Goal: Information Seeking & Learning: Learn about a topic

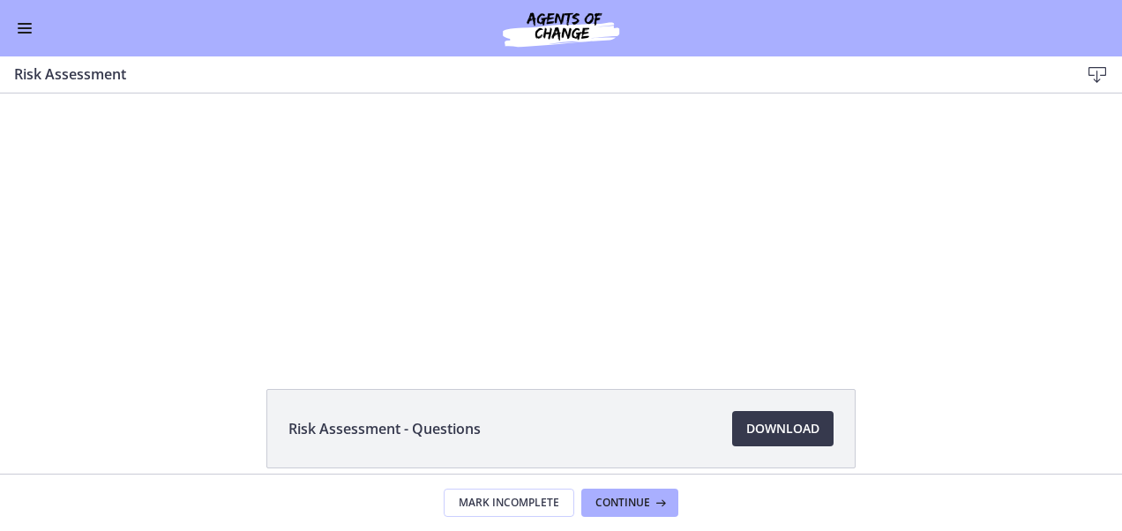
scroll to position [46, 0]
click at [775, 435] on span "Download Opens in a new window" at bounding box center [782, 427] width 73 height 21
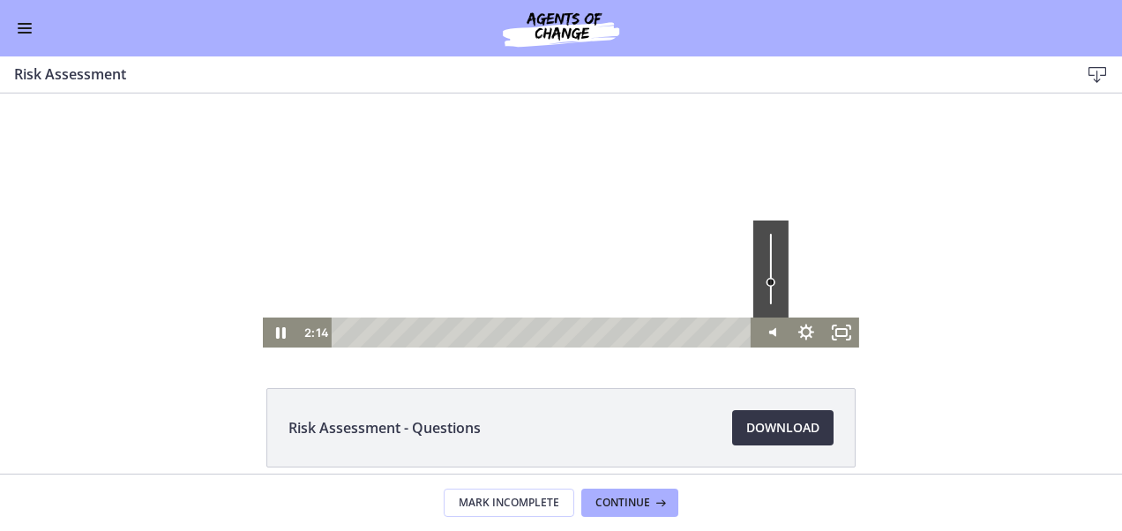
click at [762, 270] on div "Volume" at bounding box center [771, 269] width 35 height 97
drag, startPoint x: 762, startPoint y: 270, endPoint x: 773, endPoint y: 268, distance: 10.7
click at [773, 268] on div "Volume" at bounding box center [771, 269] width 22 height 22
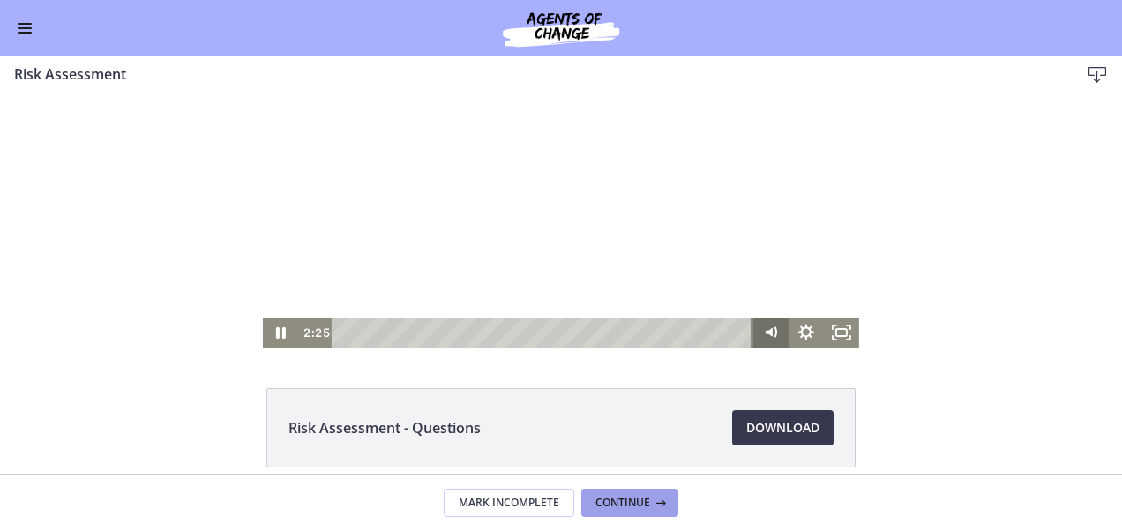
drag, startPoint x: 789, startPoint y: 371, endPoint x: 595, endPoint y: 503, distance: 234.5
click at [595, 503] on div "Risk Assessment - Questions Download Opens in a new window Mark Incomplete Cont…" at bounding box center [561, 313] width 1122 height 438
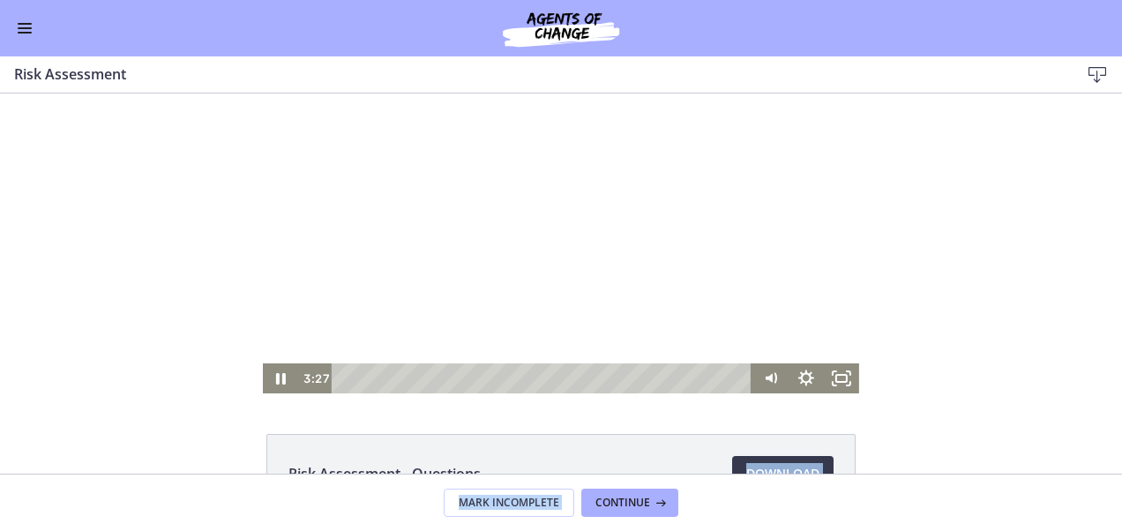
scroll to position [10, 0]
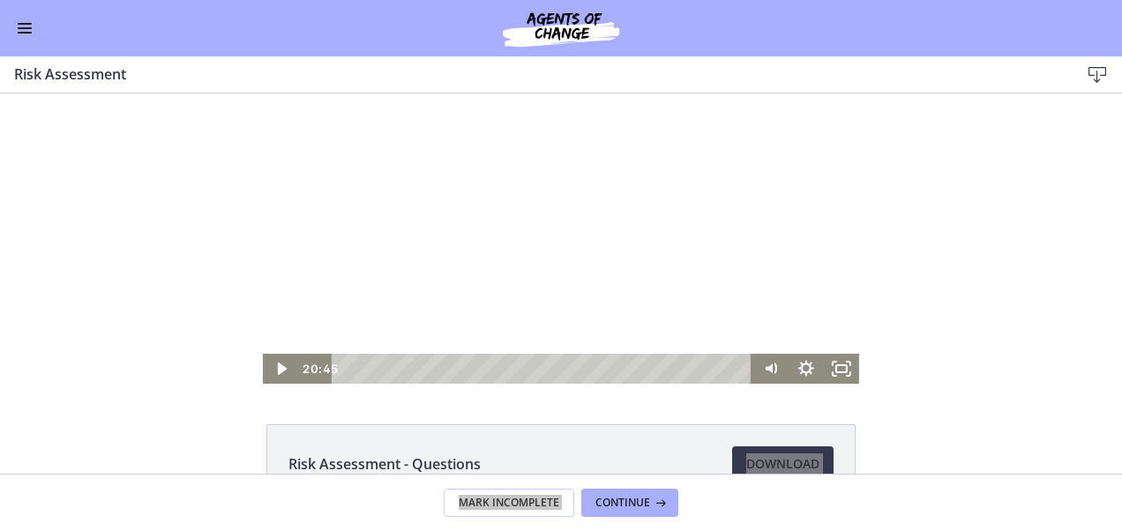
click at [524, 310] on div at bounding box center [561, 234] width 596 height 300
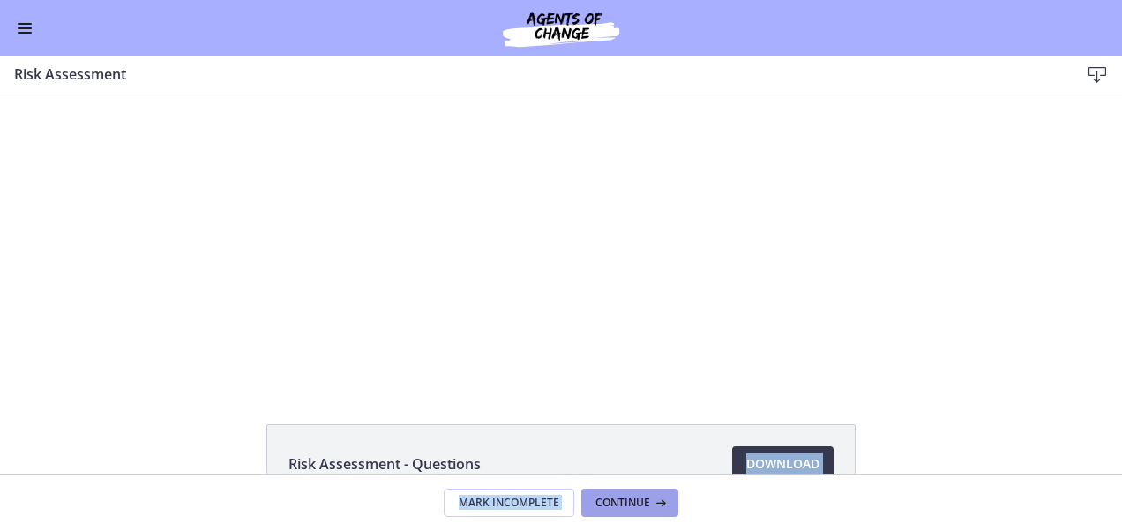
click at [615, 503] on span "Continue" at bounding box center [623, 503] width 55 height 14
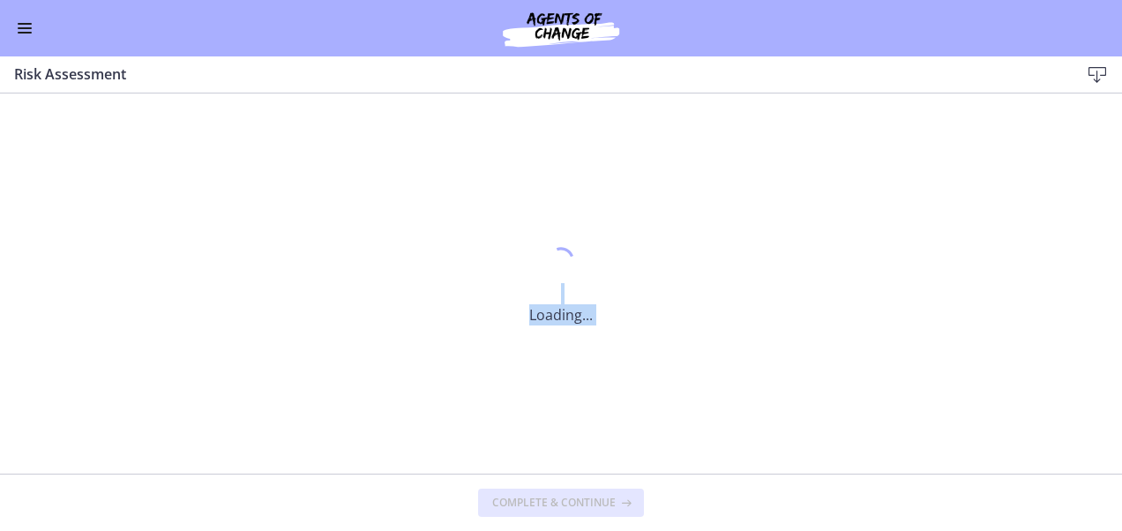
scroll to position [0, 0]
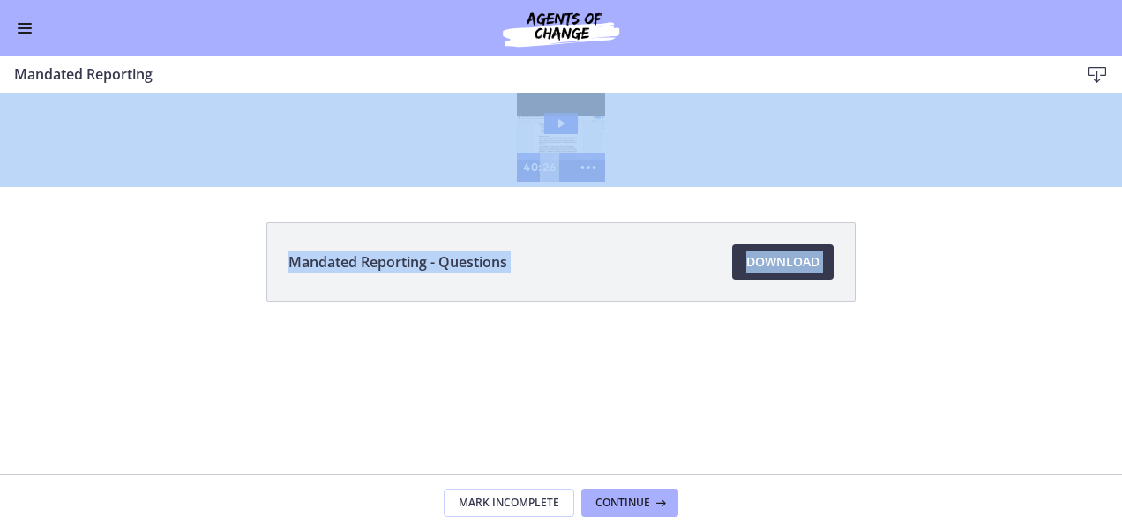
click at [626, 304] on div "Mandated Reporting - Questions Download Opens in a new window" at bounding box center [561, 304] width 618 height 164
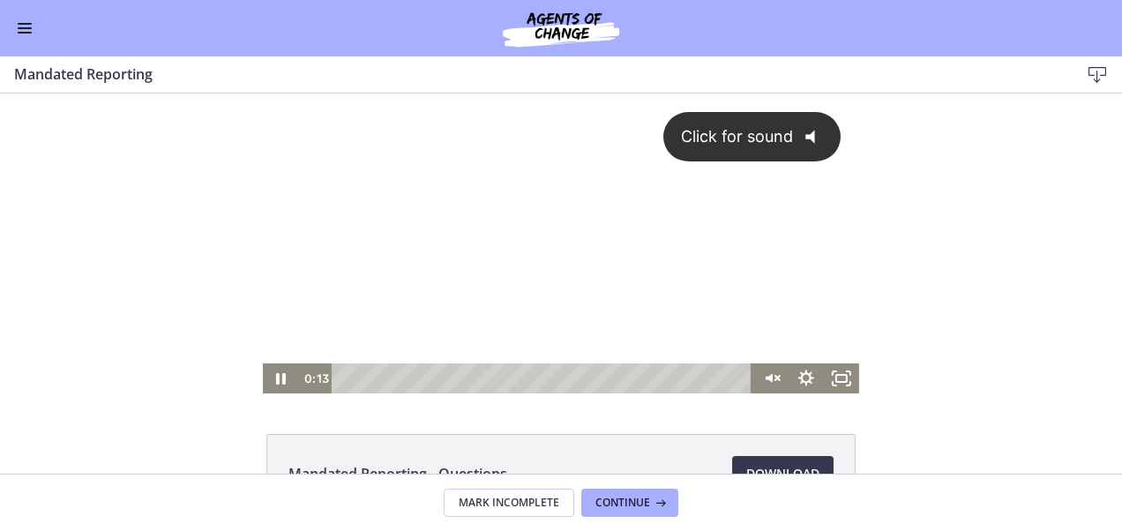
click at [793, 127] on icon "@keyframes VOLUME_SMALL_WAVE_FLASH { 0% { opacity: 0; } 33% { opacity: 1; } 66%…" at bounding box center [816, 137] width 47 height 47
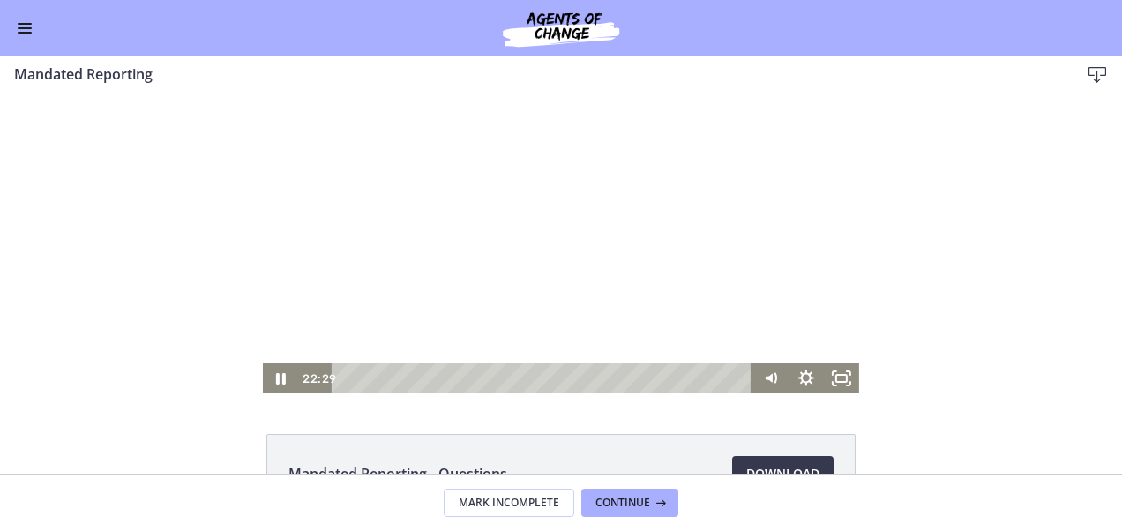
click at [546, 394] on html "Click for sound @keyframes VOLUME_SMALL_WAVE_FLASH { 0% { opacity: 0; } 33% { o…" at bounding box center [561, 244] width 1122 height 300
click at [584, 207] on div at bounding box center [561, 244] width 596 height 300
click at [281, 373] on icon "Pause" at bounding box center [280, 379] width 35 height 30
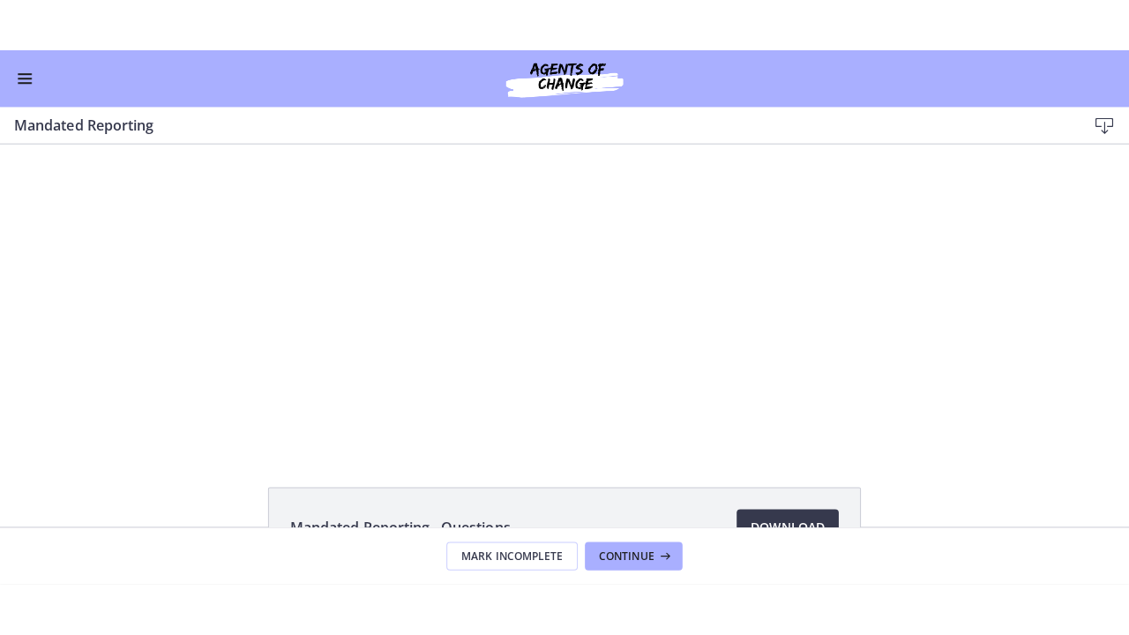
scroll to position [44, 0]
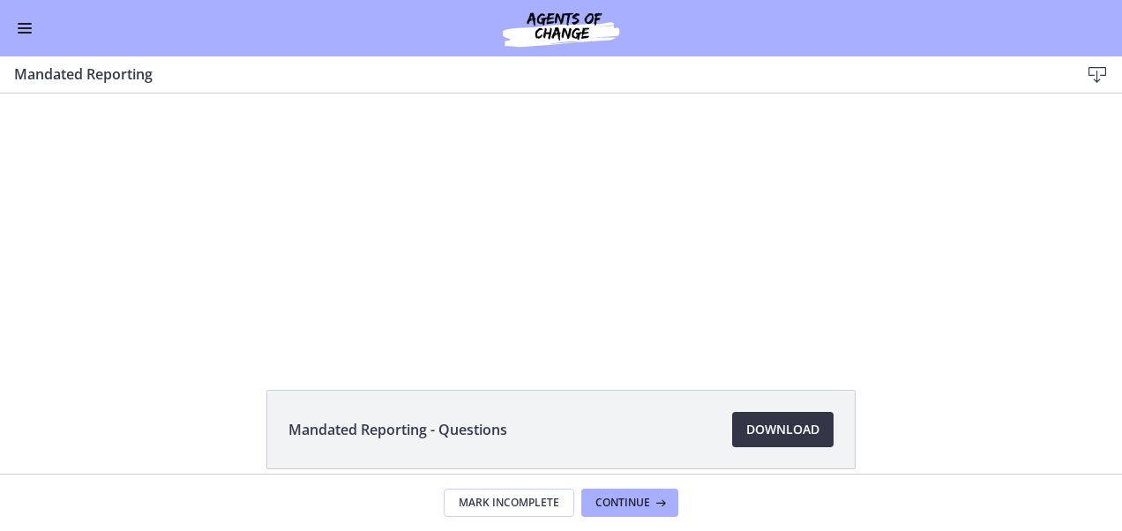
click at [754, 428] on span "Download Opens in a new window" at bounding box center [782, 429] width 73 height 21
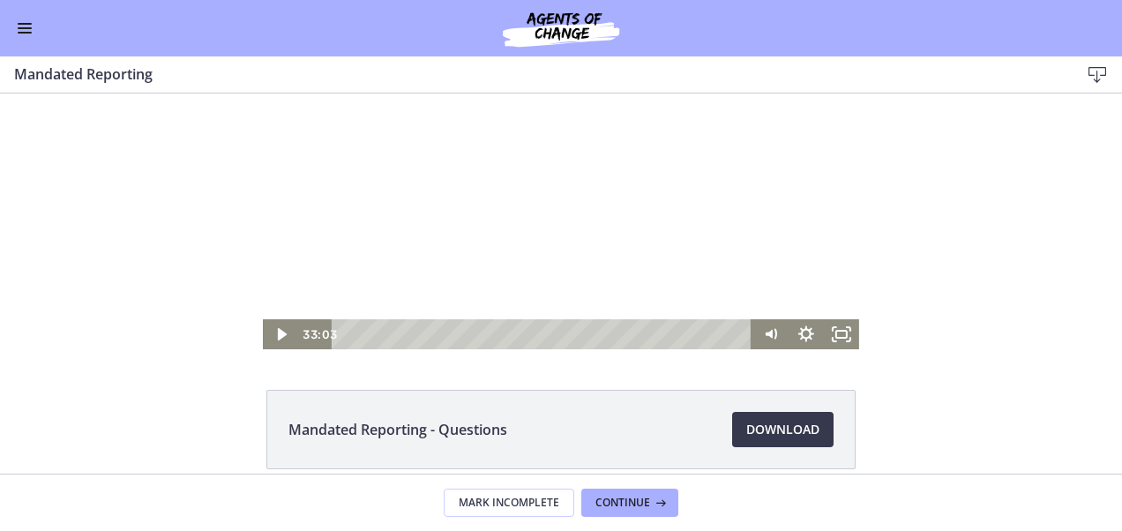
click at [538, 268] on div at bounding box center [561, 199] width 596 height 300
drag, startPoint x: 762, startPoint y: 265, endPoint x: 761, endPoint y: 227, distance: 38.0
click at [761, 227] on div "Volume" at bounding box center [771, 235] width 22 height 22
click at [551, 288] on div at bounding box center [561, 199] width 596 height 300
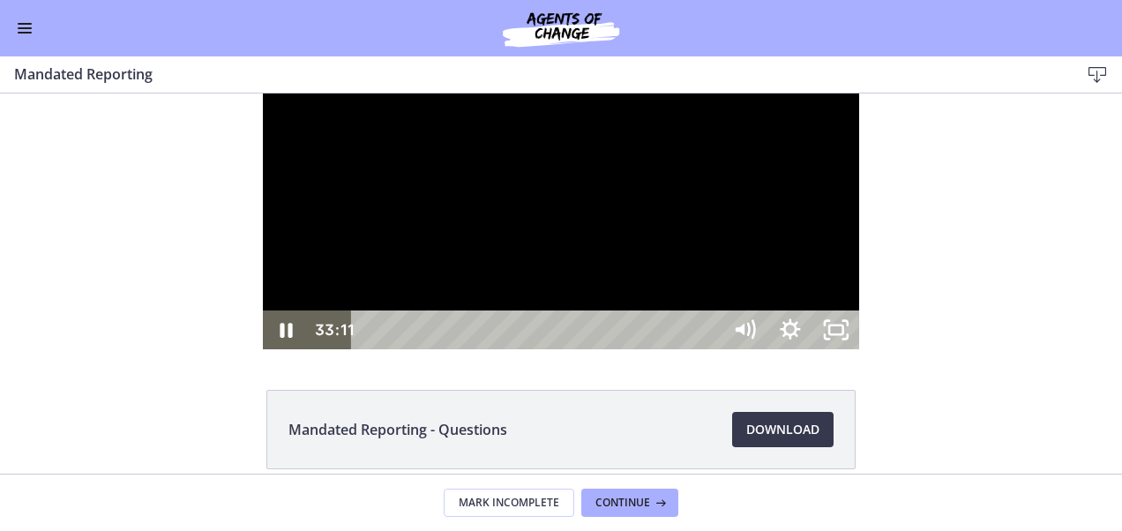
scroll to position [0, 0]
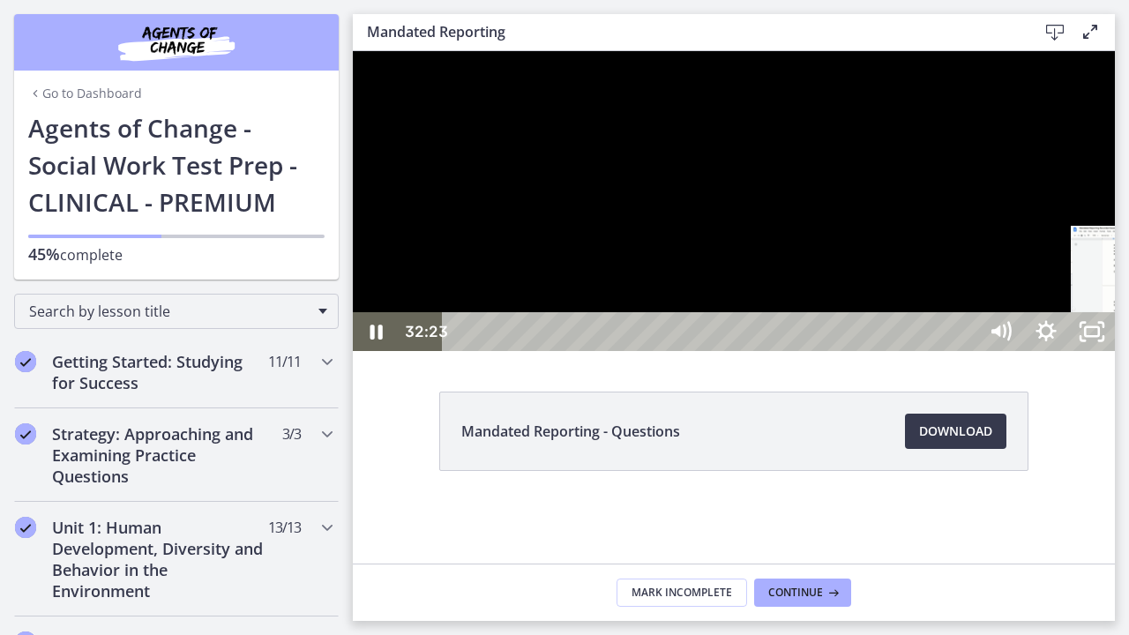
click at [966, 351] on div "32:23" at bounding box center [712, 331] width 507 height 39
click at [966, 351] on div "32:57" at bounding box center [712, 331] width 507 height 39
click at [966, 351] on div "34:03" at bounding box center [712, 331] width 507 height 39
click at [966, 351] on div "40:01" at bounding box center [712, 331] width 507 height 39
click at [1115, 351] on icon "Unfullscreen" at bounding box center [1092, 331] width 46 height 39
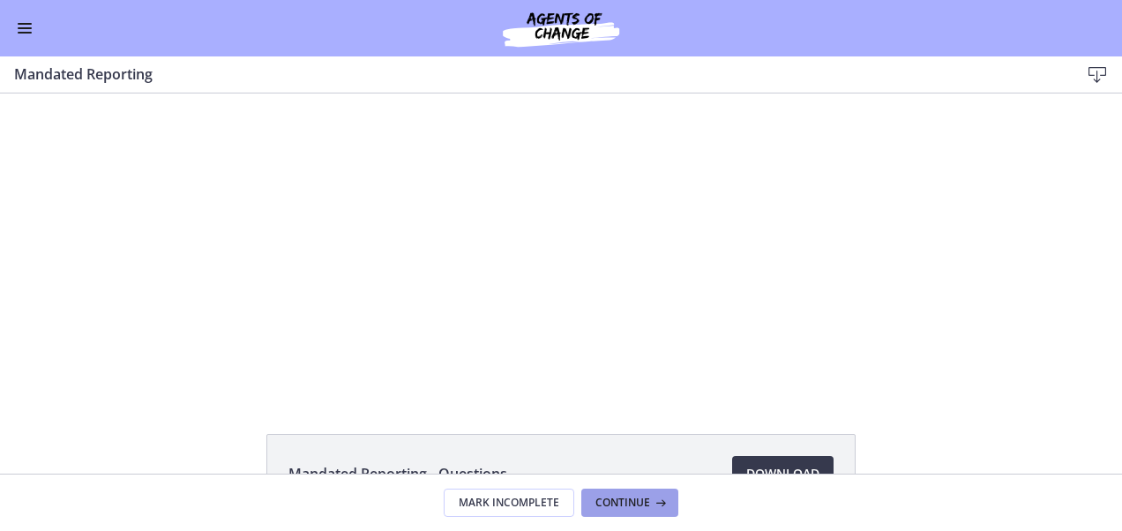
click at [634, 501] on span "Continue" at bounding box center [623, 503] width 55 height 14
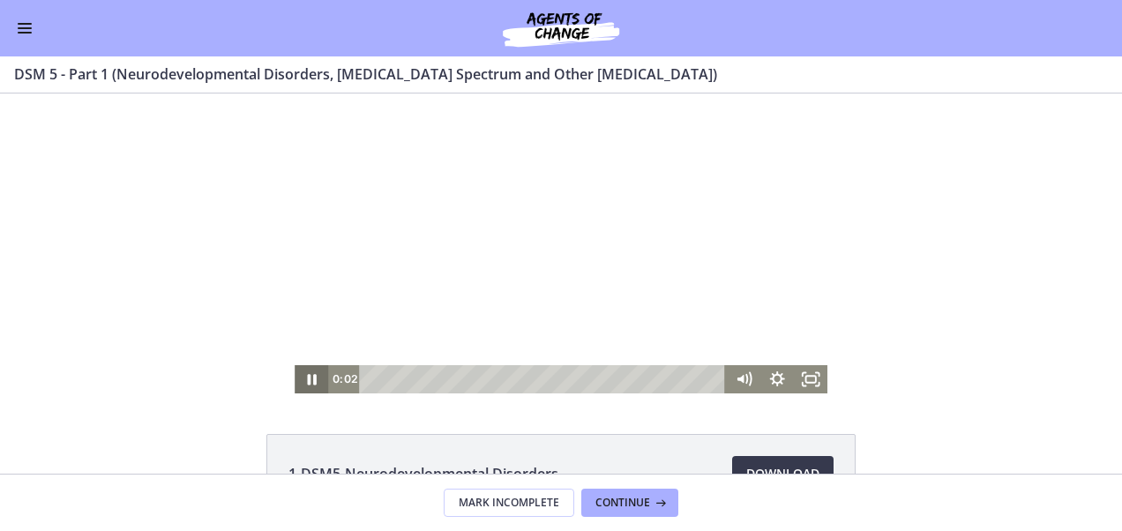
click at [316, 372] on icon "Pause" at bounding box center [312, 379] width 34 height 28
click at [508, 263] on div at bounding box center [561, 244] width 533 height 300
